Goal: Complete application form: Complete application form

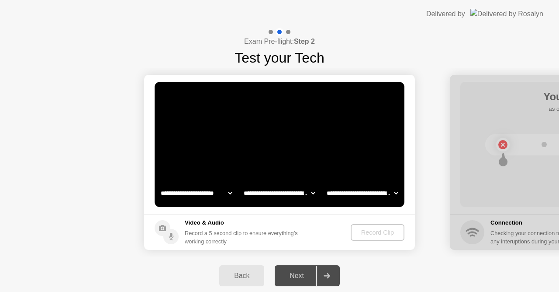
select select "**********"
select select "*******"
click at [337, 277] on div at bounding box center [326, 275] width 21 height 20
click at [290, 165] on video at bounding box center [280, 144] width 250 height 125
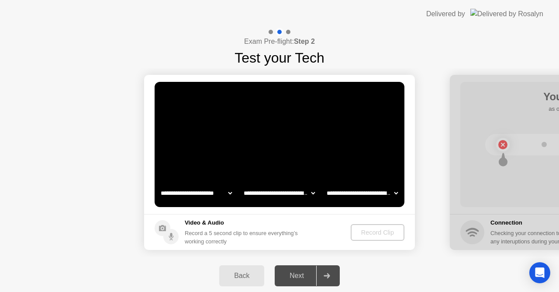
click at [306, 271] on div "Next" at bounding box center [297, 275] width 39 height 8
click at [343, 274] on div "Back Next" at bounding box center [279, 275] width 559 height 38
click at [380, 224] on footer "Video & Audio Record a 5 second clip to ensure everything’s working correctly R…" at bounding box center [279, 232] width 271 height 36
click at [378, 232] on div "Record Clip" at bounding box center [377, 232] width 47 height 7
click at [267, 233] on div "Record a 5 second clip to ensure everything’s working correctly" at bounding box center [243, 237] width 117 height 17
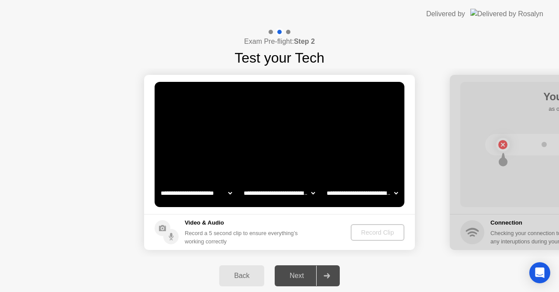
click at [305, 277] on div "Next" at bounding box center [297, 275] width 39 height 8
click at [326, 278] on div at bounding box center [326, 275] width 21 height 20
click at [331, 272] on div at bounding box center [326, 275] width 21 height 20
click at [317, 279] on div at bounding box center [326, 275] width 21 height 20
click at [299, 226] on h5 "Video & Audio" at bounding box center [243, 222] width 117 height 9
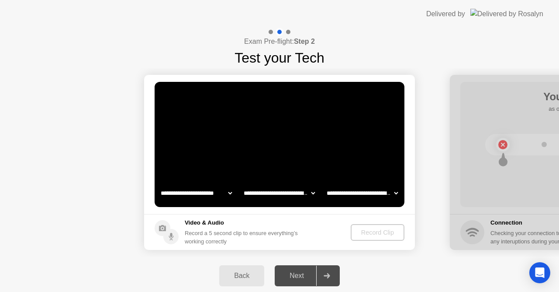
click at [302, 240] on div "Record a 5 second clip to ensure everything’s working correctly" at bounding box center [243, 237] width 117 height 17
drag, startPoint x: 507, startPoint y: 146, endPoint x: 503, endPoint y: 145, distance: 4.6
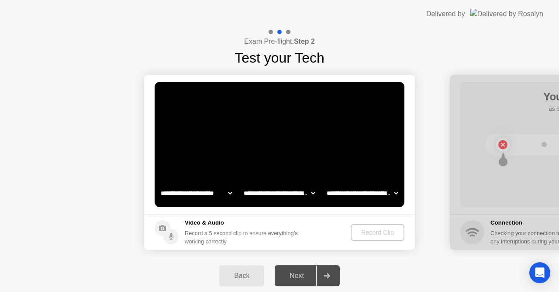
drag, startPoint x: 525, startPoint y: 88, endPoint x: 518, endPoint y: 95, distance: 9.6
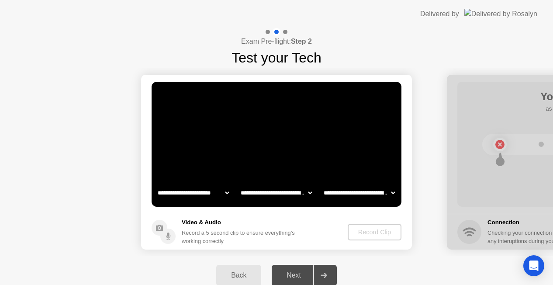
click at [315, 276] on div at bounding box center [323, 275] width 21 height 20
click at [274, 152] on video at bounding box center [277, 144] width 250 height 125
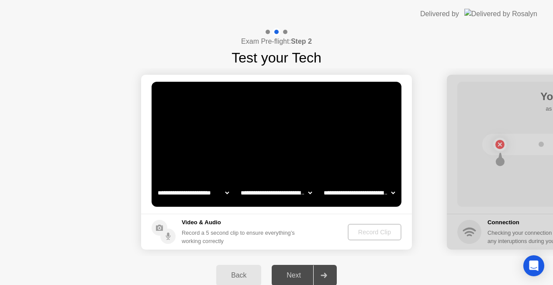
click at [287, 191] on select "**********" at bounding box center [276, 192] width 75 height 17
click at [329, 202] on video at bounding box center [277, 144] width 250 height 125
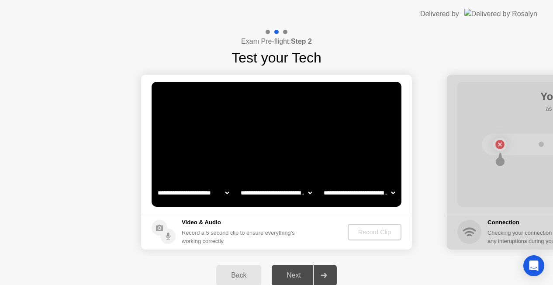
click at [332, 190] on select "**********" at bounding box center [359, 192] width 75 height 17
click at [199, 188] on select "**********" at bounding box center [193, 192] width 75 height 17
drag, startPoint x: 199, startPoint y: 191, endPoint x: 211, endPoint y: 215, distance: 26.2
click at [199, 191] on select "**********" at bounding box center [193, 192] width 75 height 17
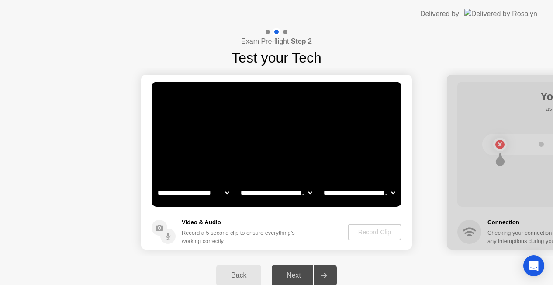
click at [302, 274] on div "Next" at bounding box center [293, 275] width 39 height 8
click at [326, 273] on icon at bounding box center [324, 275] width 7 height 5
click at [362, 232] on div "Record Clip" at bounding box center [374, 232] width 47 height 7
click at [299, 230] on div "Record a 5 second clip to ensure everything’s working correctly" at bounding box center [240, 237] width 117 height 17
click at [198, 242] on div "Record a 5 second clip to ensure everything’s working correctly" at bounding box center [240, 237] width 117 height 17
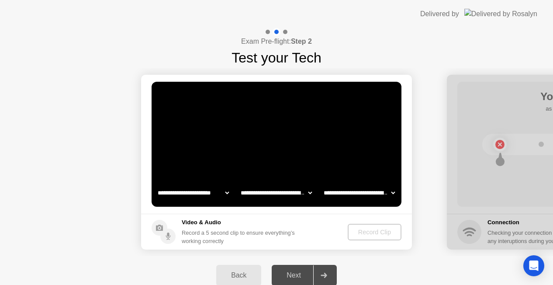
drag, startPoint x: 189, startPoint y: 219, endPoint x: 180, endPoint y: 226, distance: 11.5
click at [185, 224] on h5 "Video & Audio" at bounding box center [240, 222] width 117 height 9
click at [162, 230] on icon at bounding box center [159, 228] width 7 height 6
click at [238, 145] on video at bounding box center [277, 144] width 250 height 125
drag, startPoint x: 238, startPoint y: 145, endPoint x: 240, endPoint y: 150, distance: 5.0
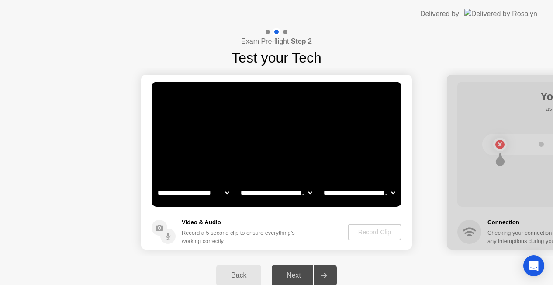
click at [239, 147] on video at bounding box center [277, 144] width 250 height 125
click at [229, 276] on div "Back" at bounding box center [239, 275] width 40 height 8
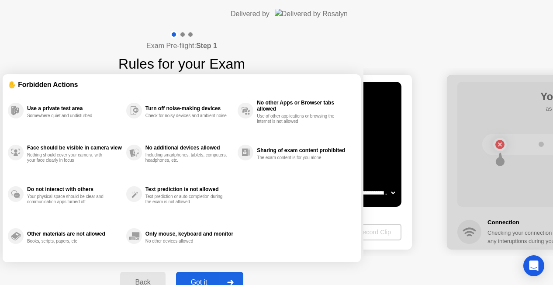
click at [239, 271] on div "Back Got it" at bounding box center [181, 282] width 133 height 40
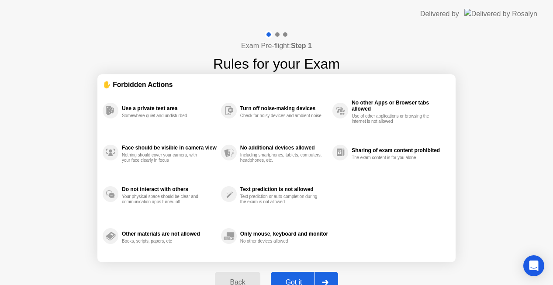
click at [328, 279] on div at bounding box center [325, 282] width 21 height 20
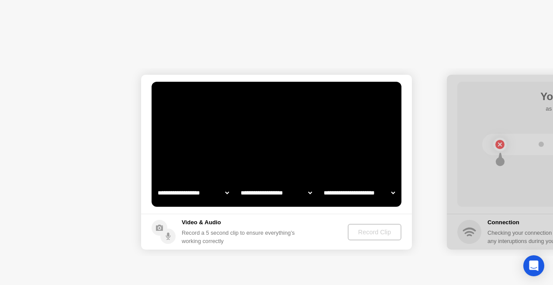
select select "**********"
select select "*******"
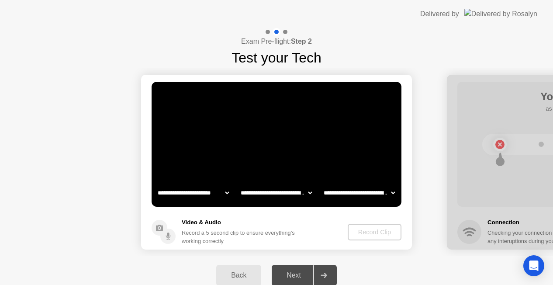
click at [330, 271] on div at bounding box center [323, 275] width 21 height 20
click at [330, 267] on div at bounding box center [323, 275] width 21 height 20
click at [330, 266] on div at bounding box center [323, 275] width 21 height 20
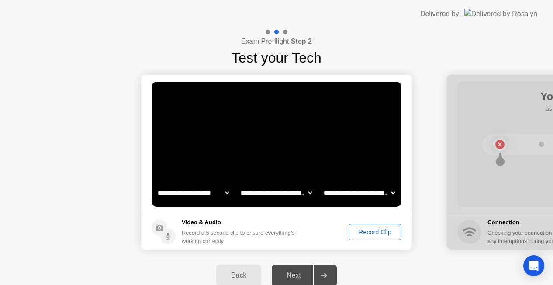
click at [330, 266] on div at bounding box center [323, 275] width 21 height 20
click at [324, 274] on icon at bounding box center [324, 275] width 7 height 5
click at [373, 234] on div "Record Clip" at bounding box center [375, 232] width 47 height 7
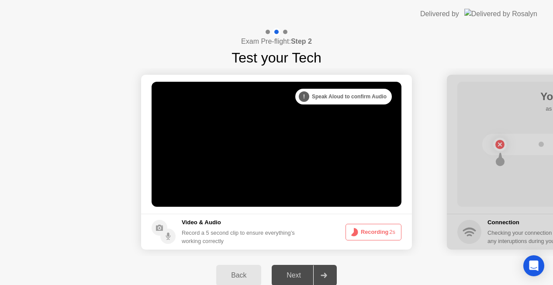
click at [327, 274] on icon at bounding box center [324, 275] width 7 height 5
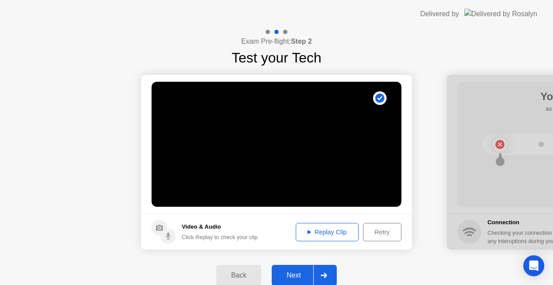
click at [380, 233] on div "Retry" at bounding box center [382, 232] width 32 height 7
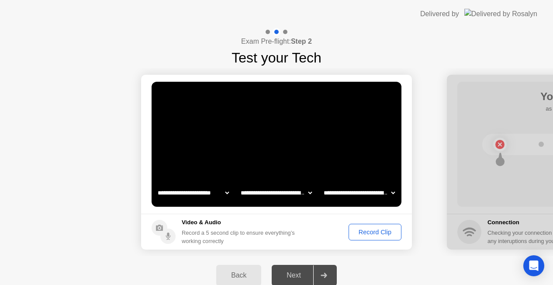
click at [381, 232] on div "Record Clip" at bounding box center [375, 232] width 47 height 7
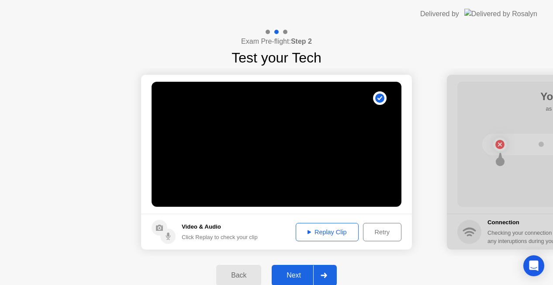
click at [321, 276] on div at bounding box center [323, 275] width 21 height 20
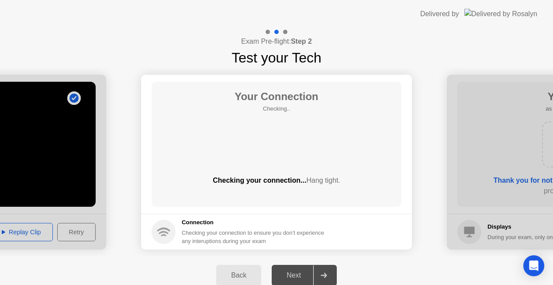
click at [310, 184] on span "Hang tight." at bounding box center [323, 180] width 34 height 7
click at [310, 151] on div "Your Connection Checking.. Checking your connection... Hang tight." at bounding box center [277, 144] width 250 height 125
click at [355, 170] on div "Your Connection Checking.. Checking your connection... Hang tight." at bounding box center [277, 144] width 250 height 125
click at [368, 194] on div "Checking your connection... Hang tight." at bounding box center [277, 187] width 250 height 24
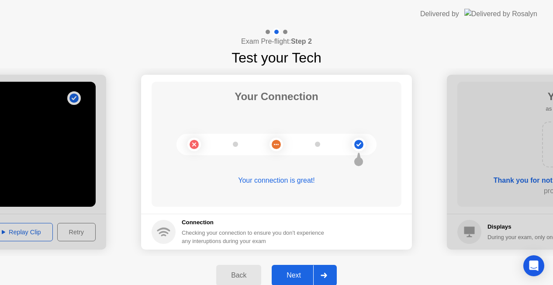
click at [325, 274] on icon at bounding box center [324, 275] width 6 height 5
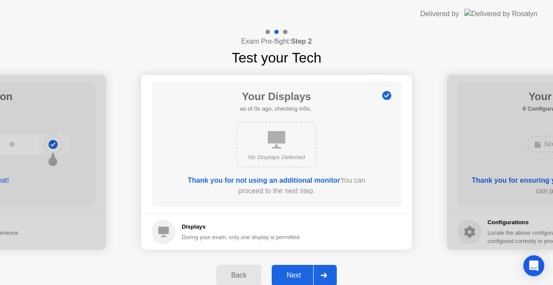
click at [297, 277] on div "Next" at bounding box center [293, 275] width 39 height 8
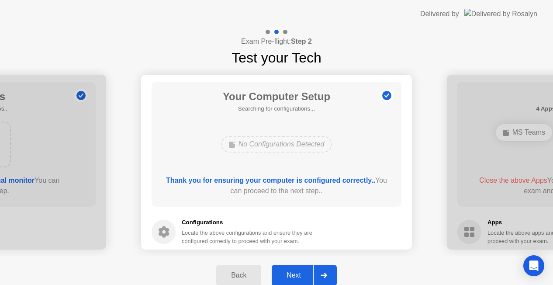
click at [303, 270] on button "Next" at bounding box center [304, 275] width 65 height 21
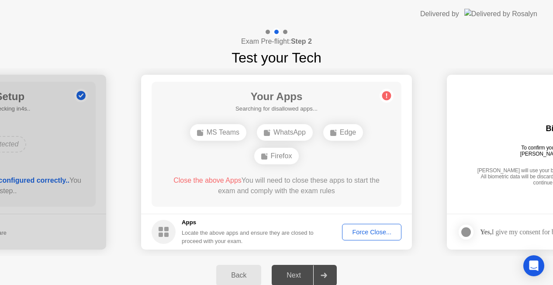
click at [304, 275] on div "Next" at bounding box center [293, 275] width 39 height 8
click at [294, 132] on div "WhatsApp" at bounding box center [285, 132] width 56 height 17
drag, startPoint x: 344, startPoint y: 122, endPoint x: 330, endPoint y: 157, distance: 38.8
click at [343, 124] on div "MS Teams WhatsApp Edge Firefox" at bounding box center [277, 144] width 200 height 47
click at [359, 234] on div "Force Close..." at bounding box center [371, 232] width 53 height 7
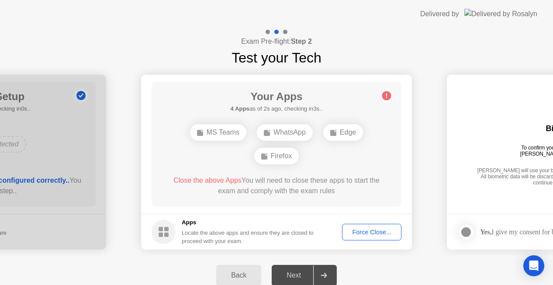
click at [392, 235] on div "Force Close..." at bounding box center [371, 232] width 53 height 7
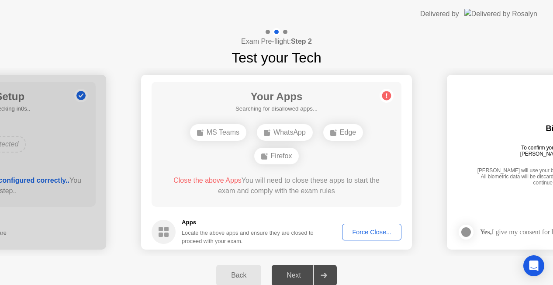
click at [295, 271] on div "Next" at bounding box center [293, 275] width 39 height 8
click at [380, 233] on div "Force Close..." at bounding box center [371, 232] width 53 height 7
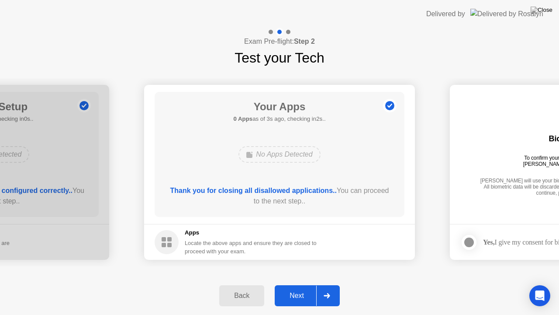
click at [335, 291] on div at bounding box center [326, 295] width 21 height 20
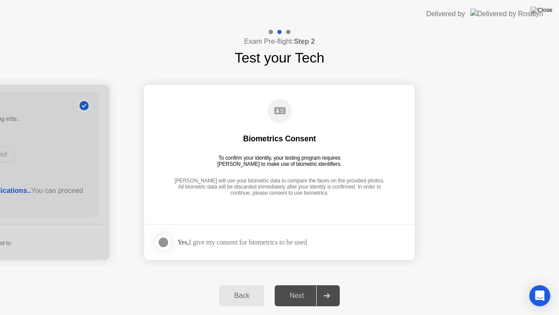
click at [307, 166] on div "To confirm your identity, your testing program requires [PERSON_NAME] to make u…" at bounding box center [280, 161] width 132 height 12
click at [285, 122] on icon at bounding box center [280, 111] width 24 height 24
click at [164, 242] on div at bounding box center [163, 242] width 10 height 10
click at [292, 291] on div "Next" at bounding box center [297, 296] width 39 height 8
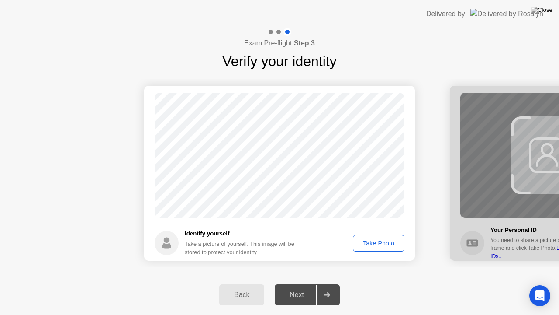
click at [384, 240] on div "Take Photo" at bounding box center [378, 243] width 45 height 7
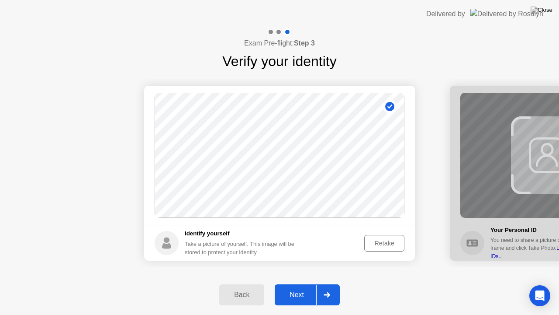
click at [313, 291] on div "Next" at bounding box center [297, 295] width 39 height 8
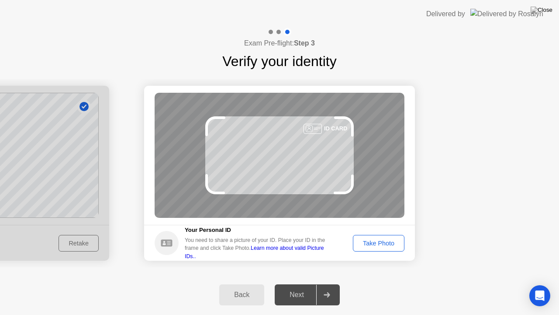
click at [327, 128] on icon at bounding box center [310, 128] width 44 height 7
click at [372, 245] on div "Take Photo" at bounding box center [378, 243] width 45 height 7
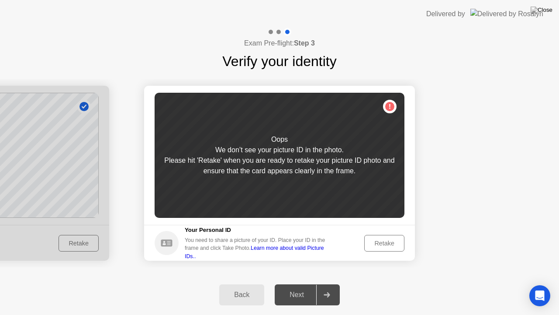
click at [319, 252] on link "Learn more about valid Picture IDs.." at bounding box center [254, 252] width 139 height 14
click at [170, 244] on icon at bounding box center [166, 242] width 11 height 7
click at [163, 240] on icon at bounding box center [166, 242] width 11 height 7
click at [389, 105] on div "Oops We don’t see your picture ID in the photo. Please hit 'Retake' when you ar…" at bounding box center [280, 155] width 250 height 125
click at [348, 177] on div "Oops We don’t see your picture ID in the photo. Please hit 'Retake' when you ar…" at bounding box center [280, 155] width 250 height 125
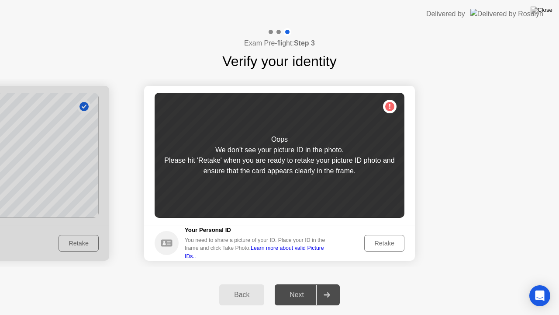
click at [323, 253] on link "Learn more about valid Picture IDs.." at bounding box center [254, 252] width 139 height 14
click at [547, 11] on img at bounding box center [542, 10] width 22 height 7
